Goal: Check status: Check status

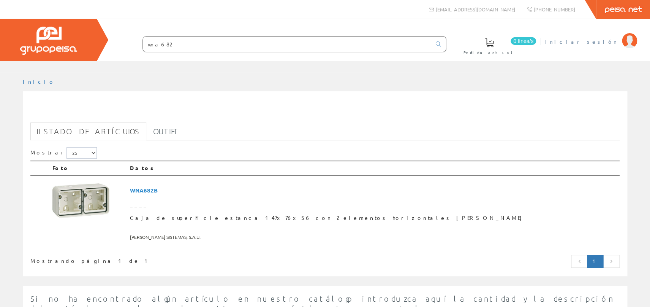
click at [597, 42] on span "Iniciar sesión" at bounding box center [581, 42] width 74 height 8
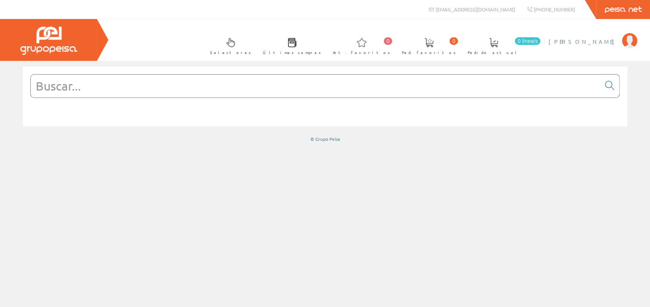
click at [605, 38] on span "[PERSON_NAME]" at bounding box center [584, 42] width 70 height 8
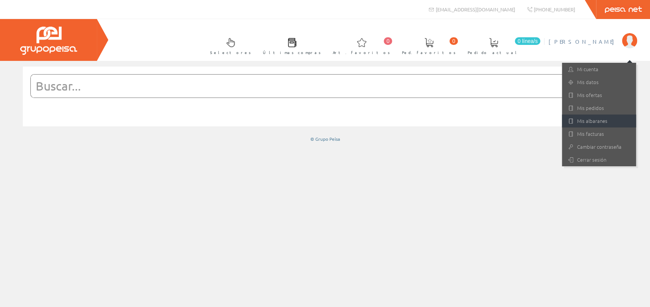
click at [593, 121] on link "Mis albaranes" at bounding box center [599, 120] width 74 height 13
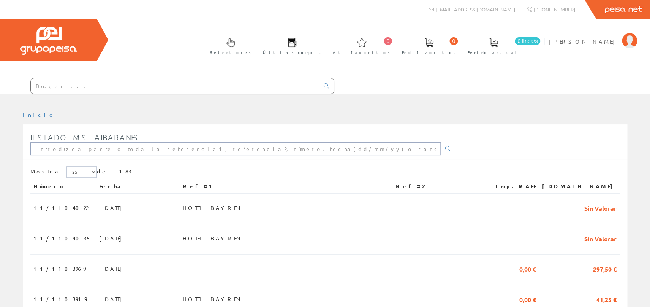
click at [288, 149] on input "text" at bounding box center [235, 148] width 410 height 13
type input "1104256"
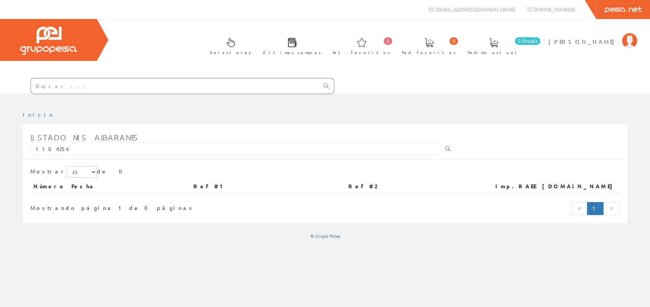
click at [445, 150] on icon at bounding box center [447, 148] width 5 height 5
click at [610, 42] on span "[PERSON_NAME]" at bounding box center [584, 42] width 70 height 8
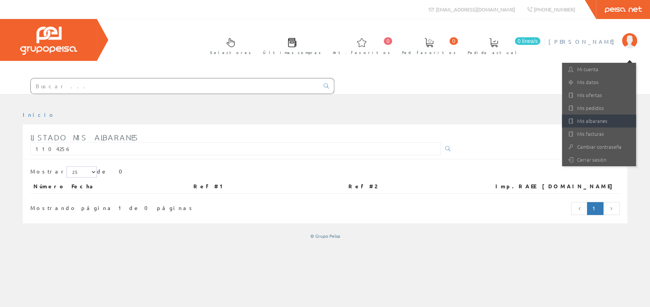
click at [596, 119] on link "Mis albaranes" at bounding box center [599, 120] width 74 height 13
